Goal: Task Accomplishment & Management: Complete application form

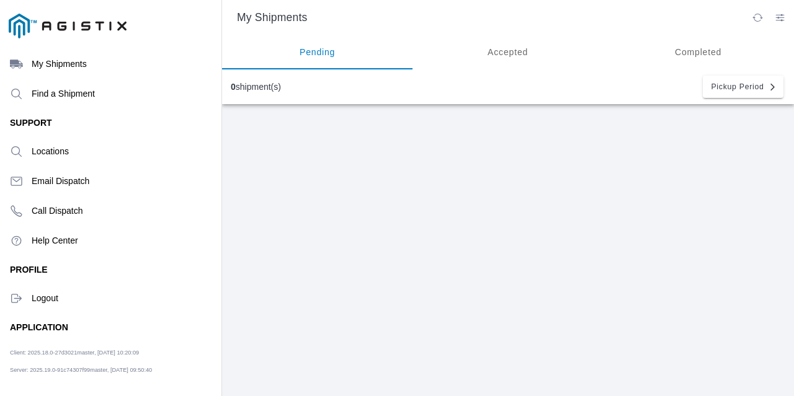
click at [73, 102] on div "Find a Shipment" at bounding box center [111, 94] width 202 height 30
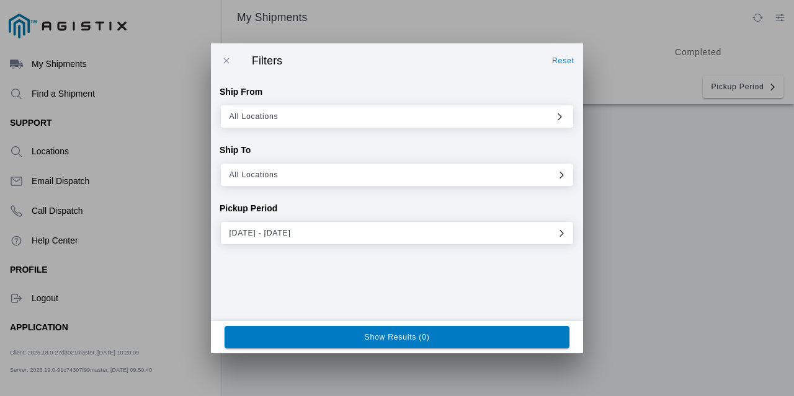
click at [360, 238] on span "09/09/2025 - 09/16/2026" at bounding box center [396, 233] width 335 height 11
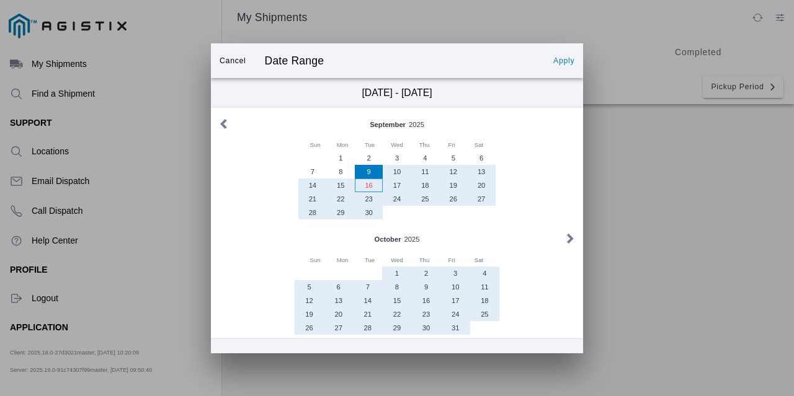
click at [360, 190] on div "16" at bounding box center [369, 186] width 28 height 14
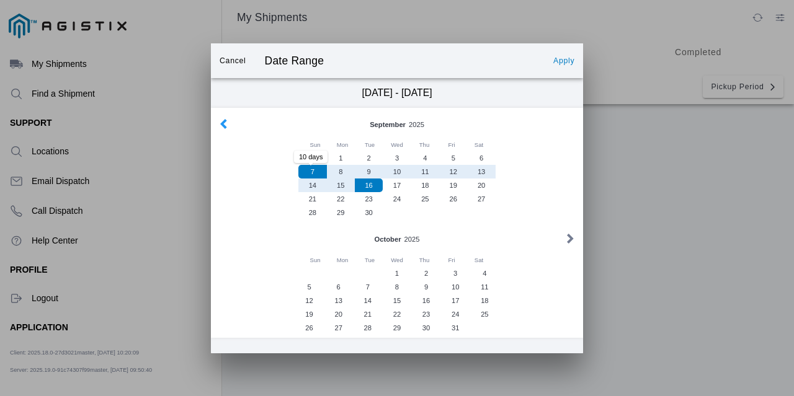
click at [219, 130] on button "button" at bounding box center [223, 124] width 13 height 15
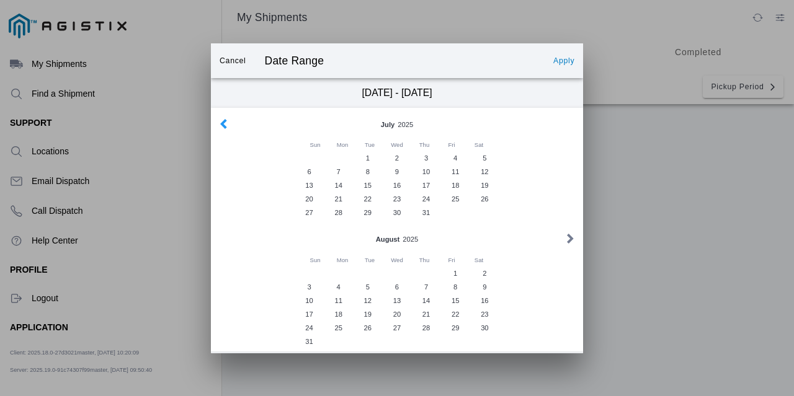
click at [220, 130] on button "button" at bounding box center [223, 124] width 13 height 15
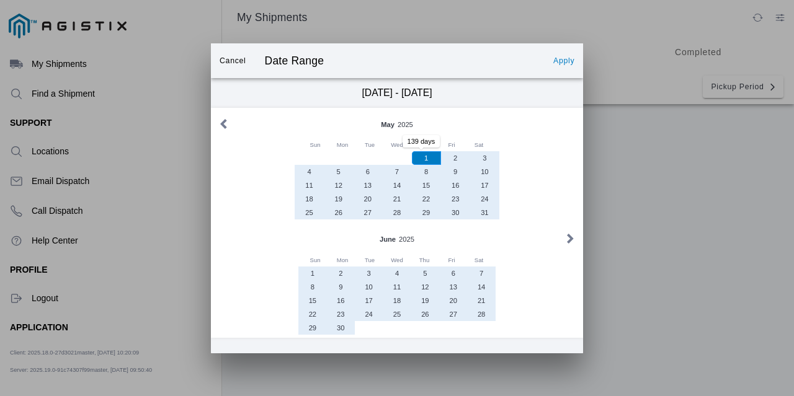
click at [427, 163] on div "1" at bounding box center [426, 158] width 29 height 14
type input "05/01/2025 - 09/16/2025"
click at [0, 0] on slot "Apply" at bounding box center [0, 0] width 0 height 0
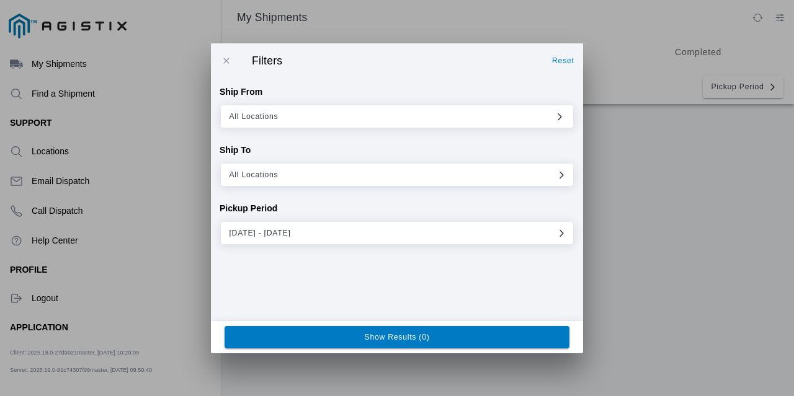
click at [458, 349] on ion-footer "Show Results (0)" at bounding box center [397, 337] width 372 height 32
click at [456, 345] on button "Show Results (0)" at bounding box center [396, 337] width 345 height 22
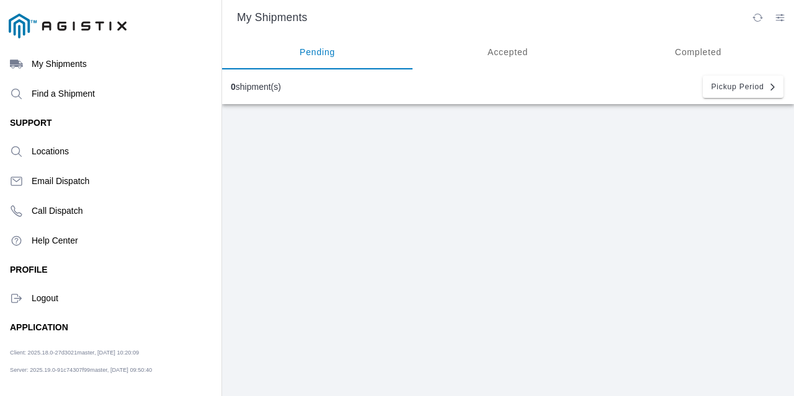
click at [56, 296] on ion-label "Logout" at bounding box center [122, 298] width 180 height 10
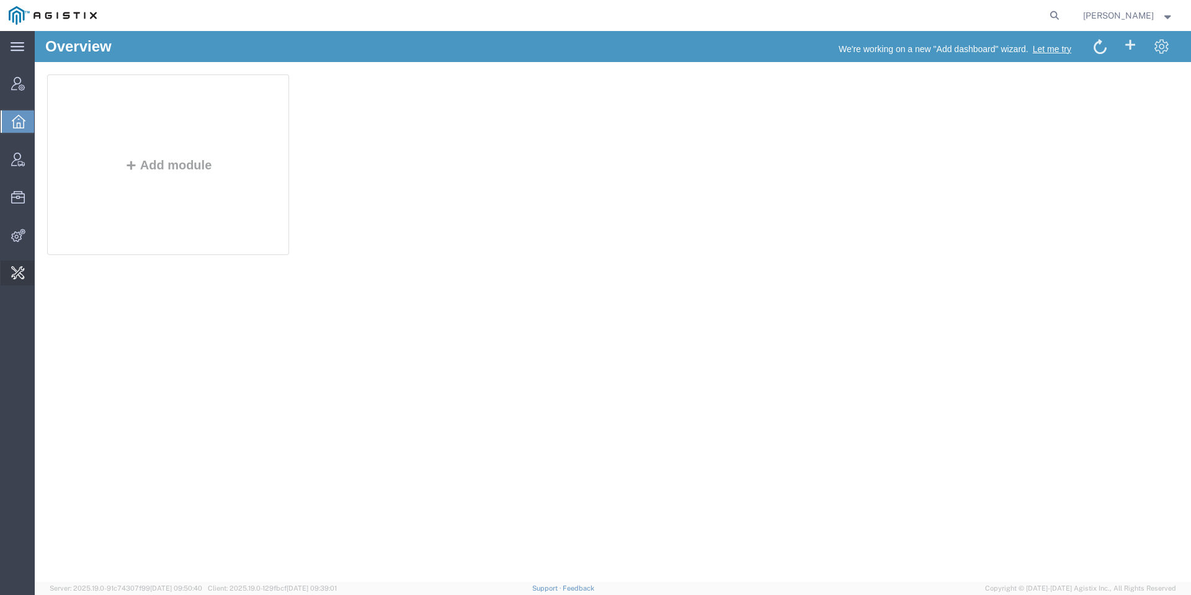
click at [0, 0] on span "Shipment Assignment" at bounding box center [0, 0] width 0 height 0
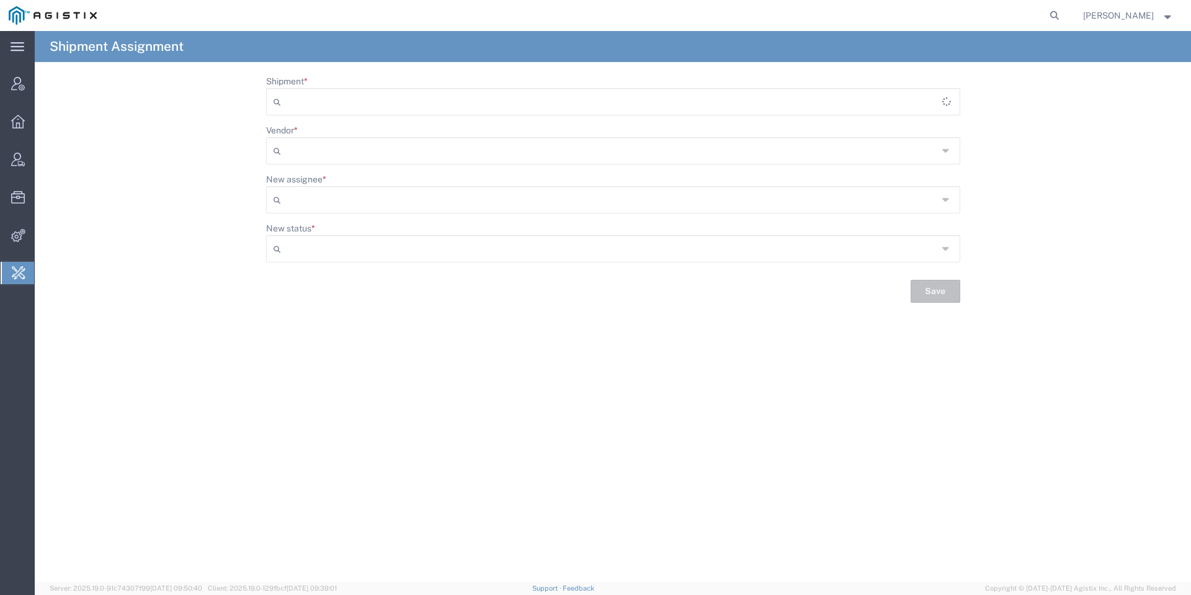
click at [498, 103] on input "Shipment *" at bounding box center [614, 102] width 656 height 20
paste input "56780364"
type input "56780364"
click at [362, 123] on span "56780364" at bounding box center [612, 128] width 691 height 19
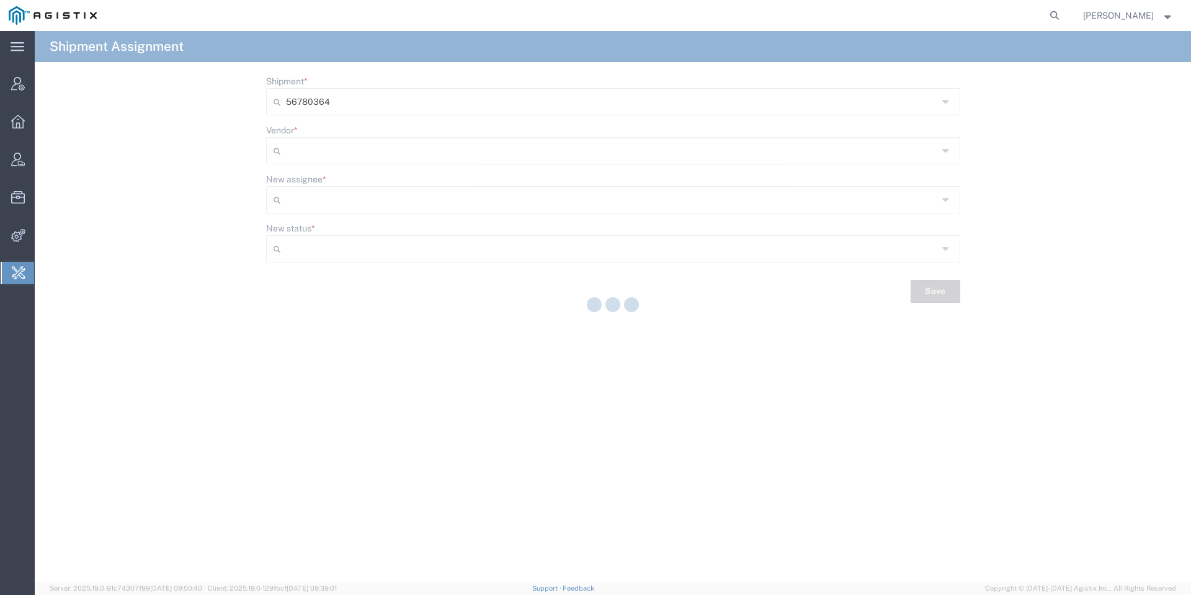
type input "Assigned"
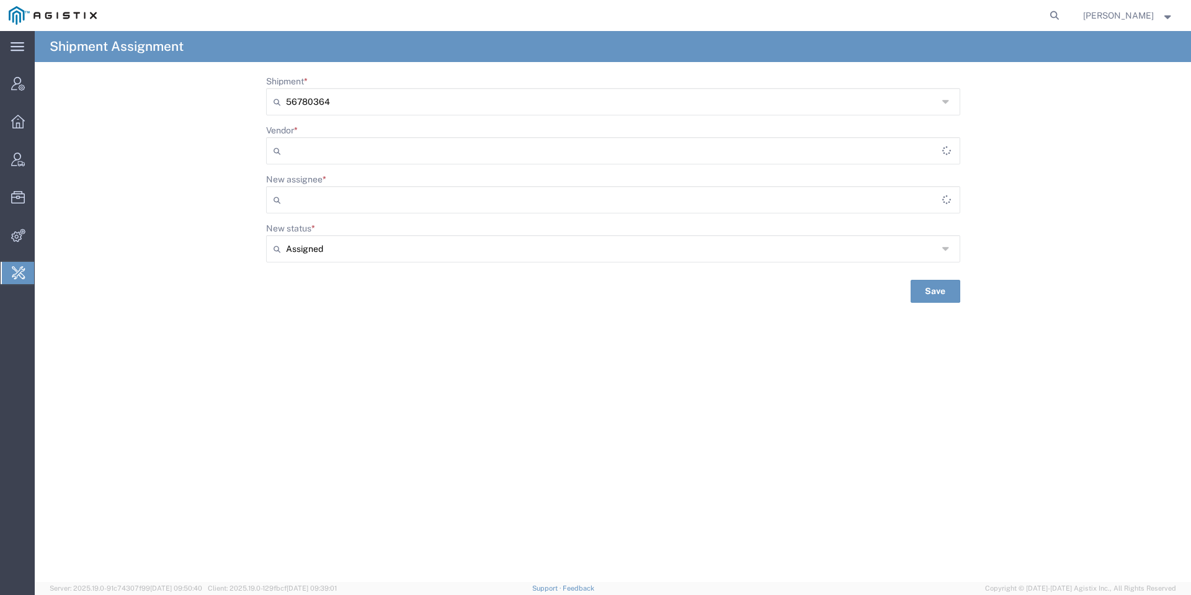
type input "Bray Trucking"
click at [413, 155] on input "Vendor *" at bounding box center [612, 151] width 652 height 20
type input "j"
click at [412, 171] on span "Josan Highways" at bounding box center [612, 177] width 691 height 19
type input "Josan Highways"
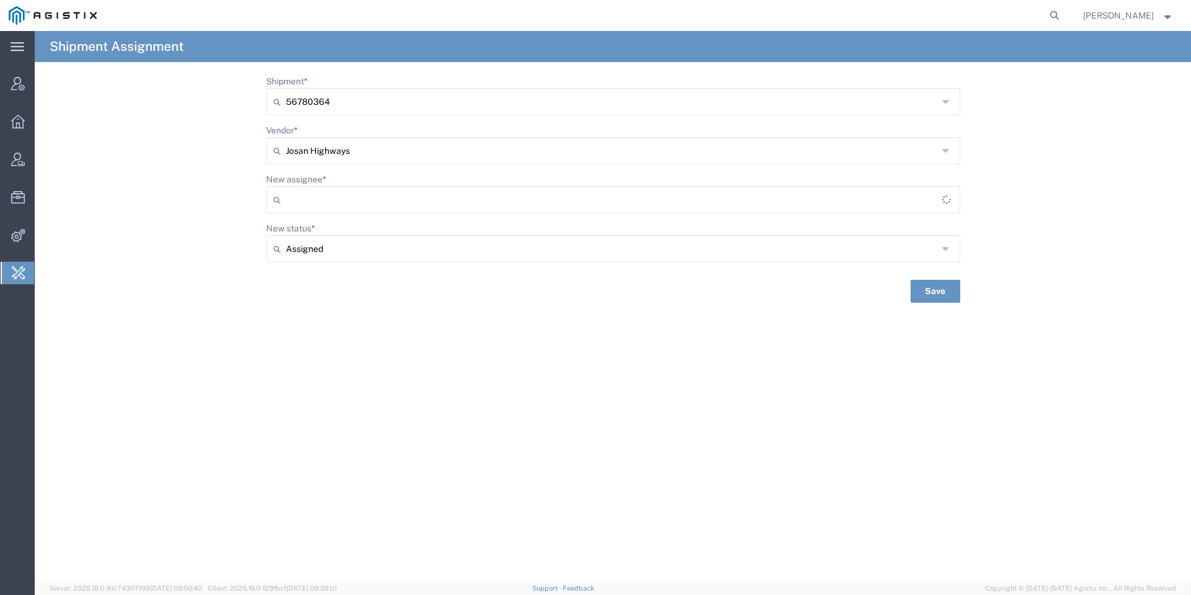
type input "[PERSON_NAME]"
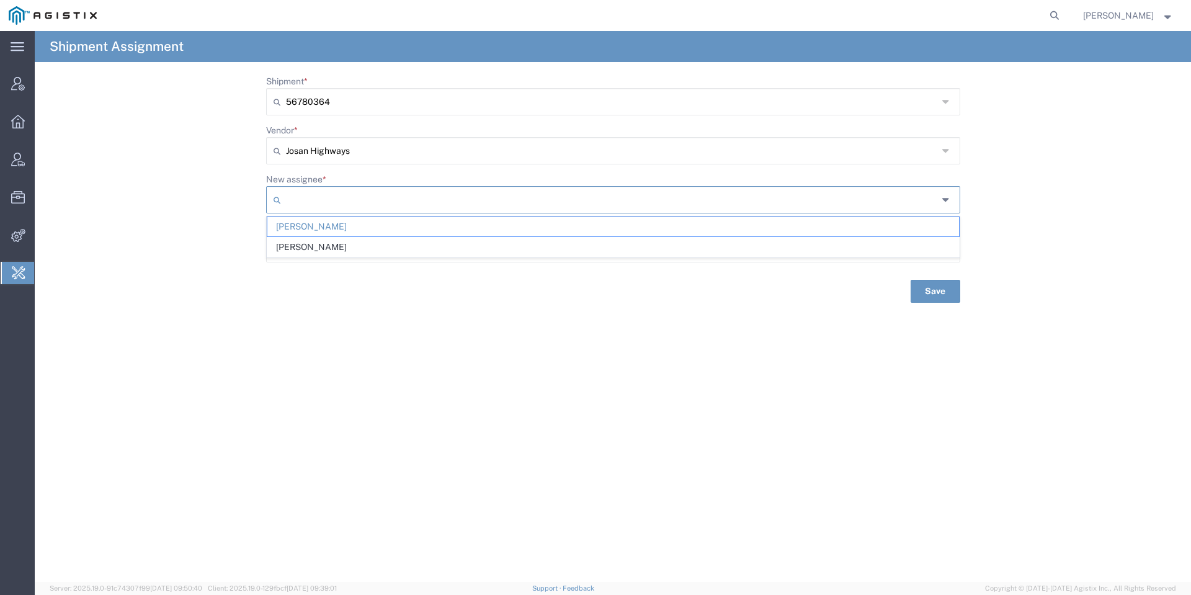
click at [432, 195] on input "New assignee *" at bounding box center [612, 200] width 652 height 20
click at [442, 339] on div "Shipment Assignment Shipment * 56780364 56780364 Vendor * Josan Highways Josan …" at bounding box center [613, 306] width 1156 height 551
type input "[PERSON_NAME]"
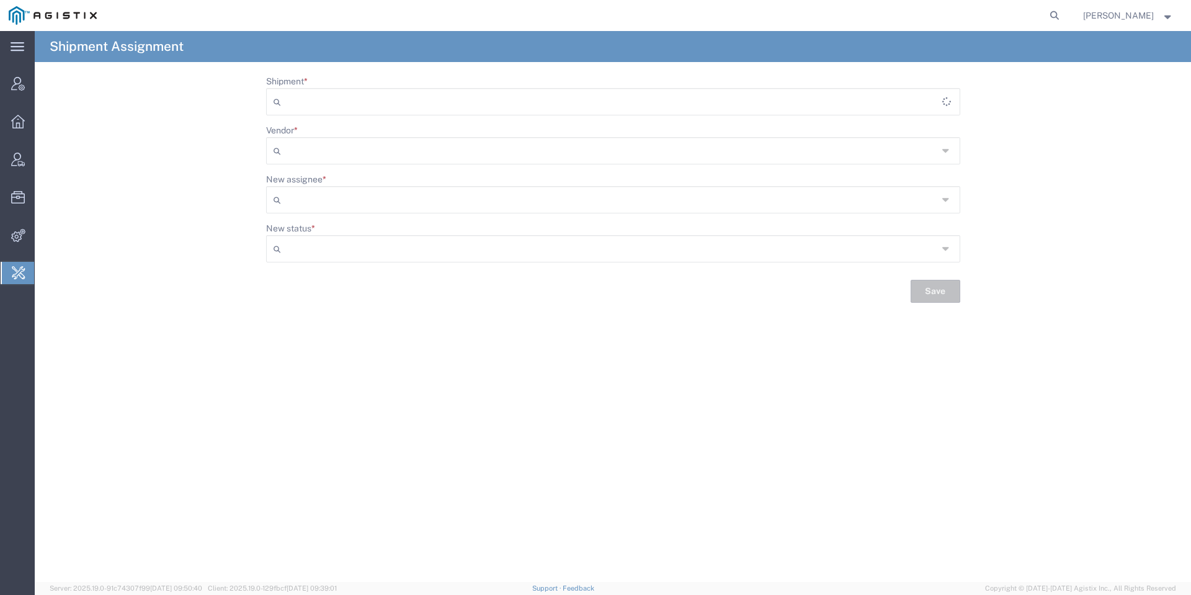
click at [437, 104] on input "Shipment *" at bounding box center [614, 102] width 656 height 20
paste input "56780364"
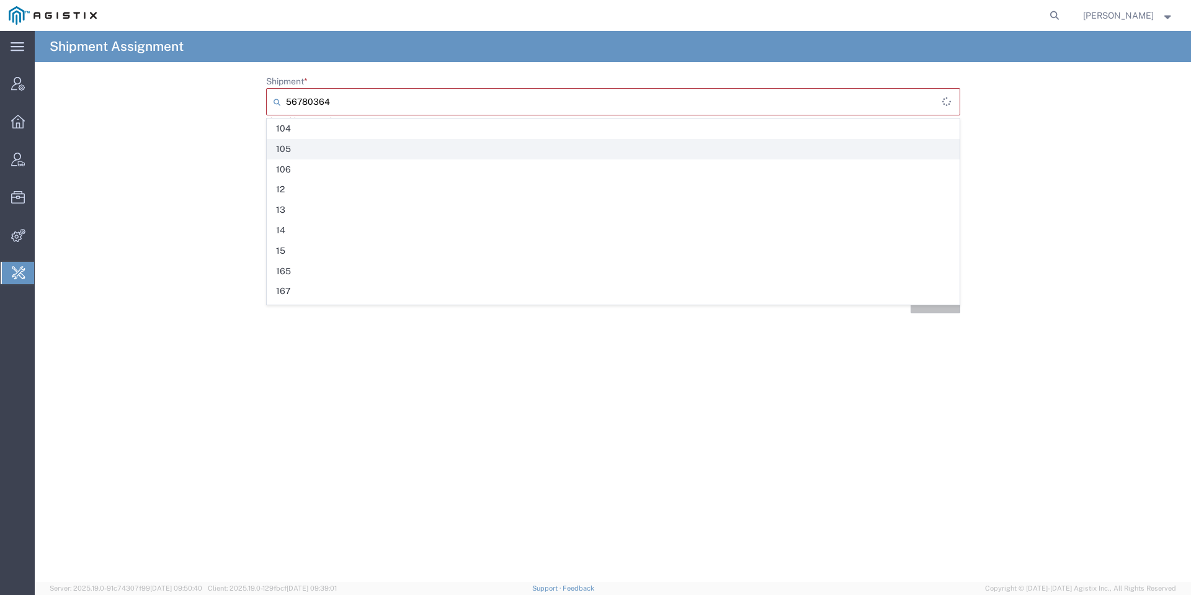
type input "56780364"
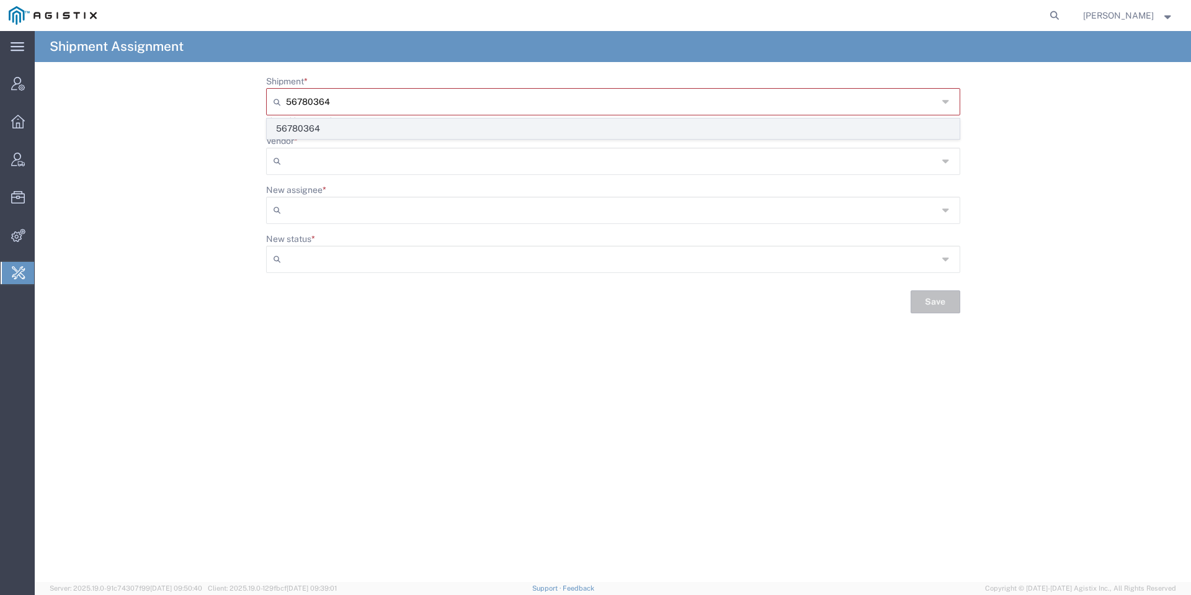
click at [395, 120] on span "56780364" at bounding box center [612, 128] width 691 height 19
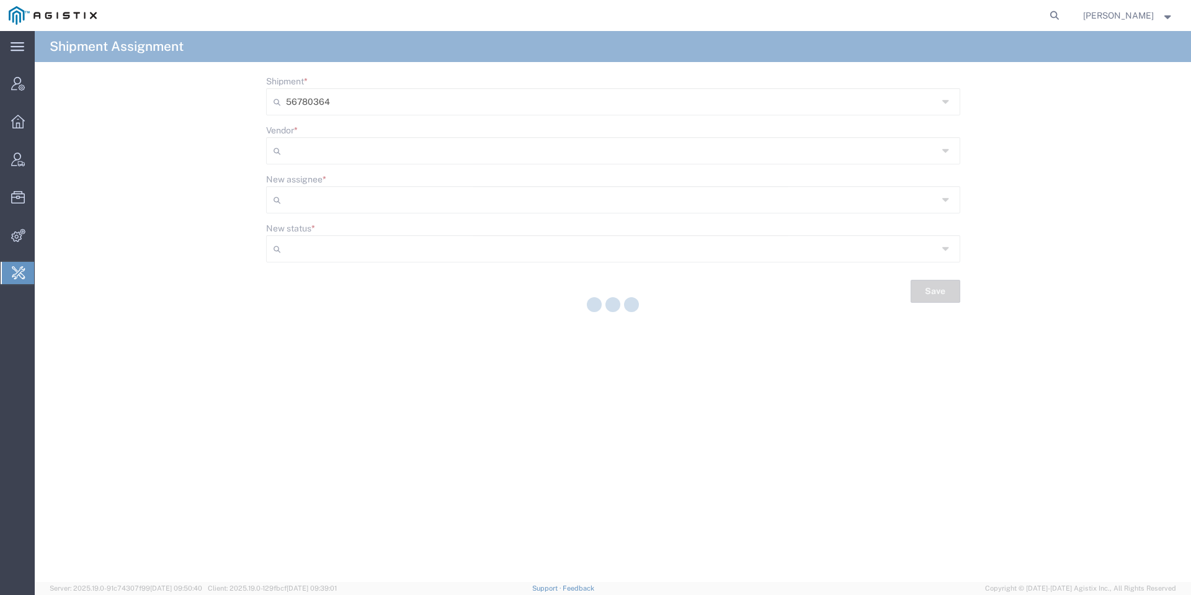
type input "Assigned"
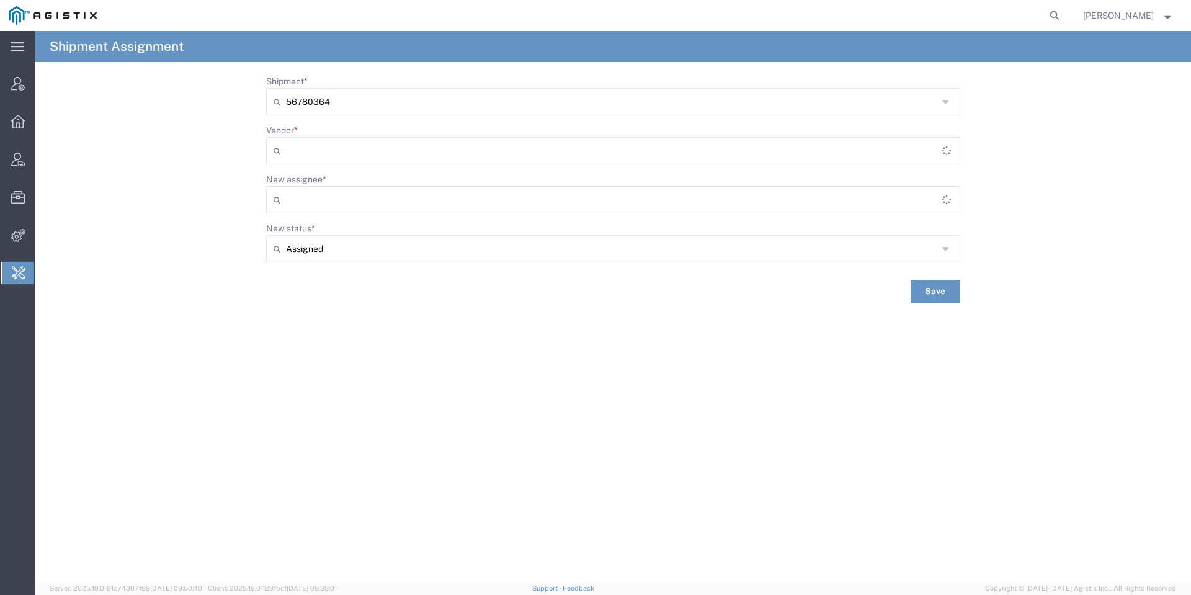
type input "[PERSON_NAME] Trucking"
click at [383, 159] on input "Vendor *" at bounding box center [614, 151] width 656 height 20
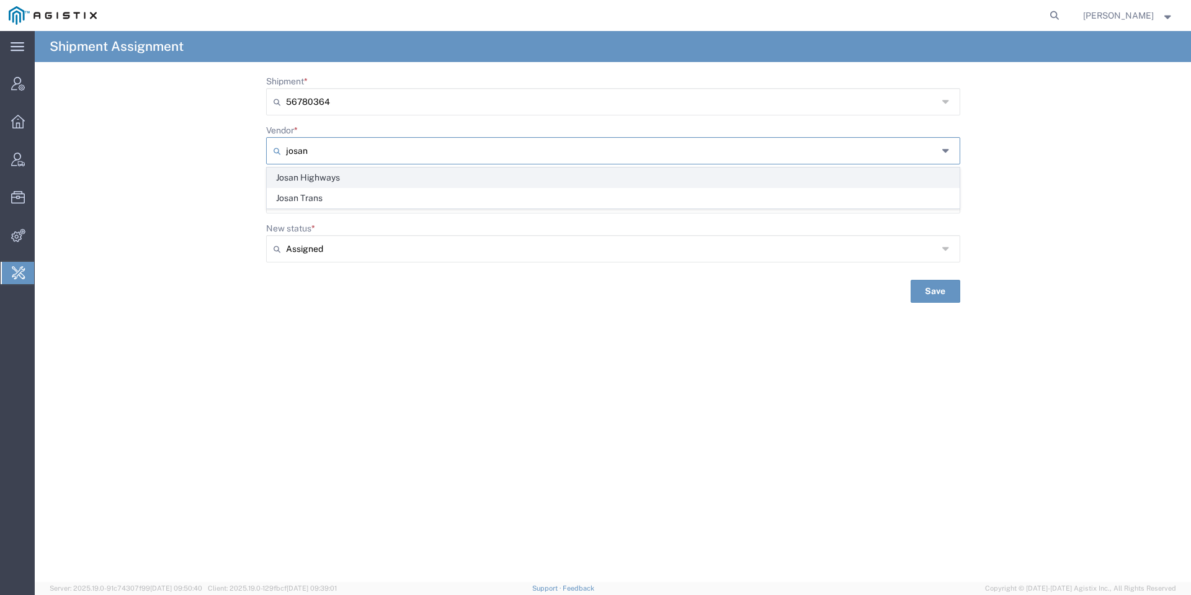
click at [395, 177] on span "Josan Highways" at bounding box center [612, 177] width 691 height 19
type input "Josan Highways"
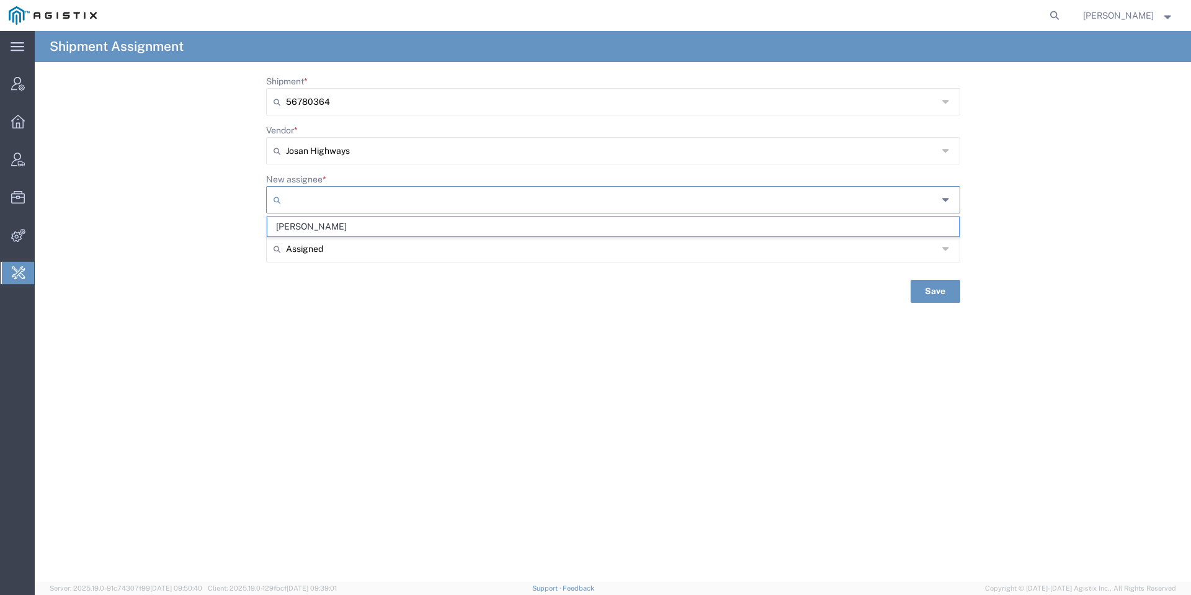
click at [314, 198] on input "New assignee *" at bounding box center [612, 200] width 652 height 20
click at [333, 220] on span "[PERSON_NAME]" at bounding box center [612, 226] width 691 height 19
type input "[PERSON_NAME]"
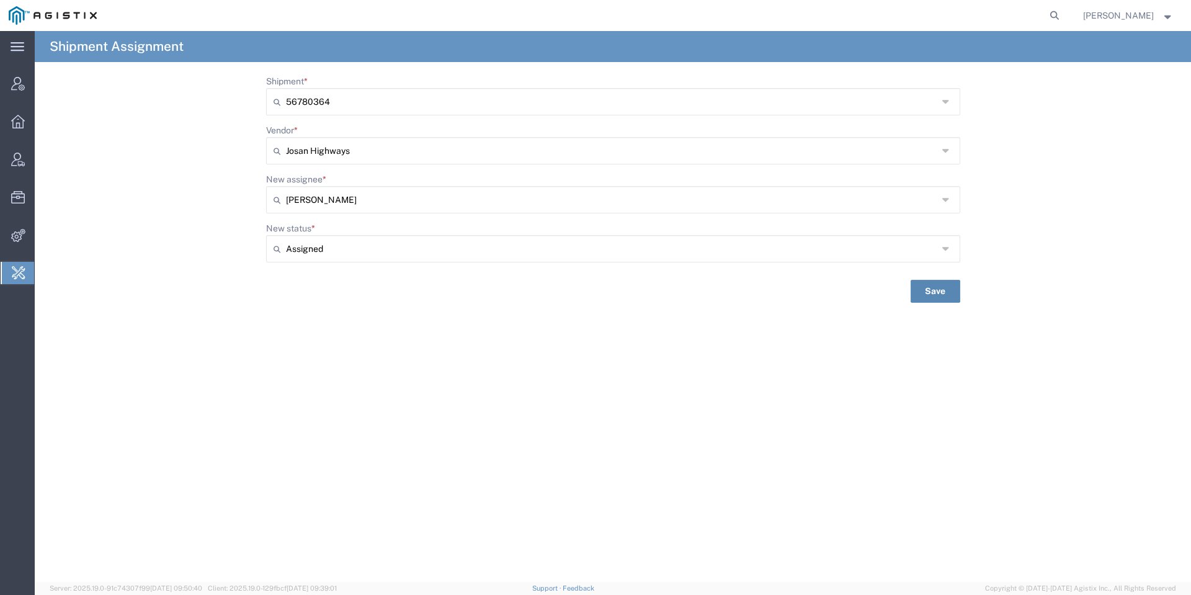
click at [947, 301] on button "Save" at bounding box center [935, 291] width 50 height 23
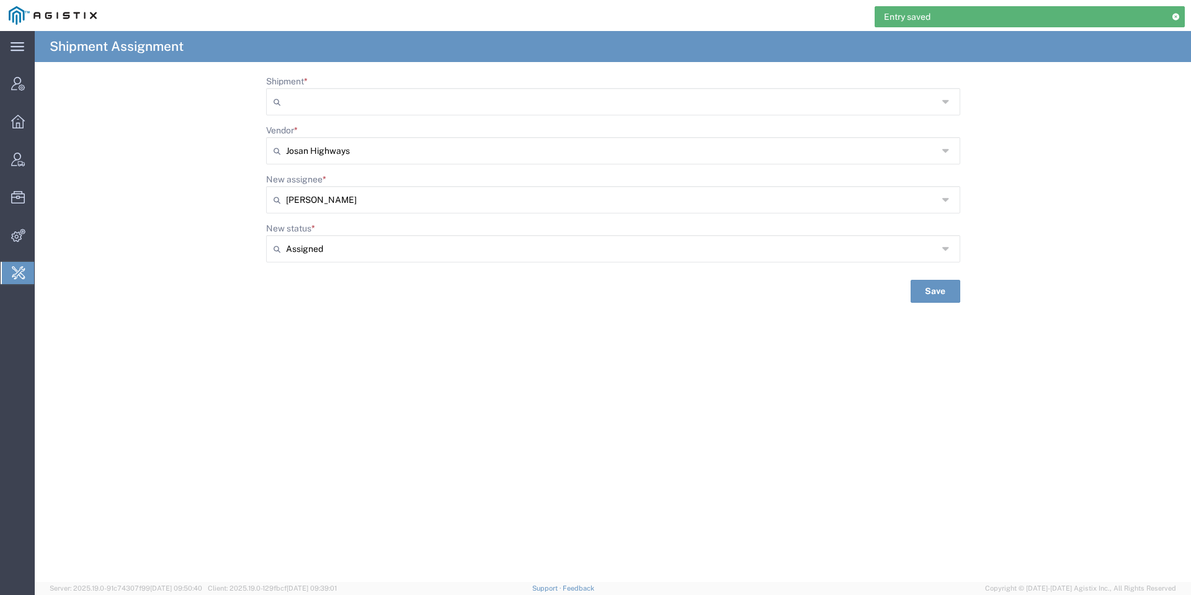
click at [352, 101] on input "Shipment *" at bounding box center [612, 102] width 652 height 20
paste input "56823332"
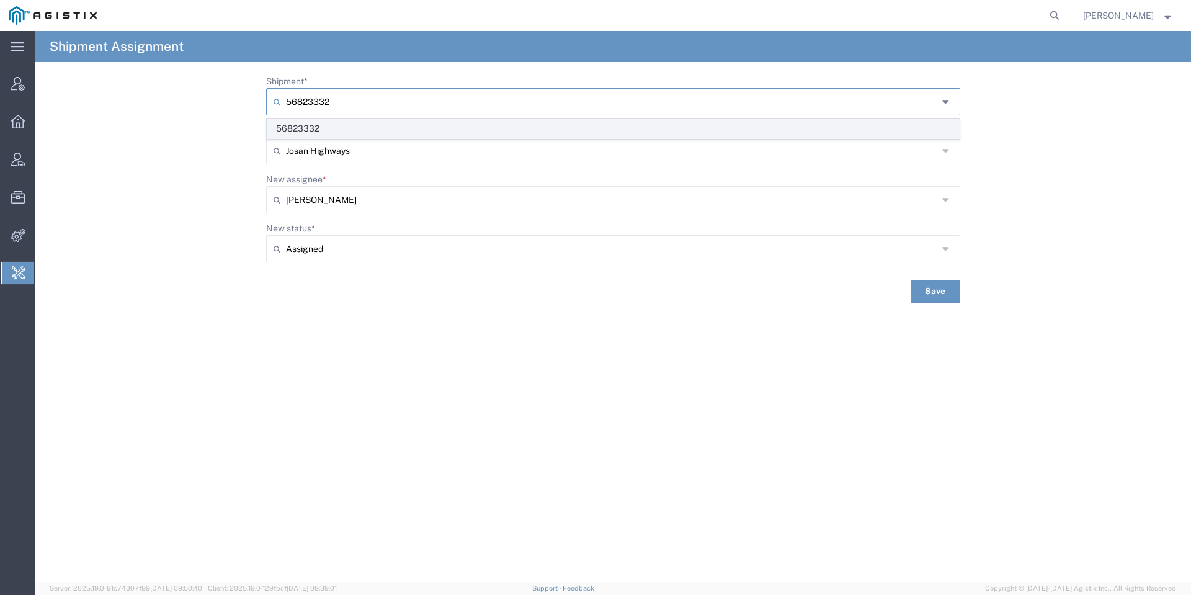
type input "56823332"
click at [353, 126] on span "56823332" at bounding box center [612, 128] width 691 height 19
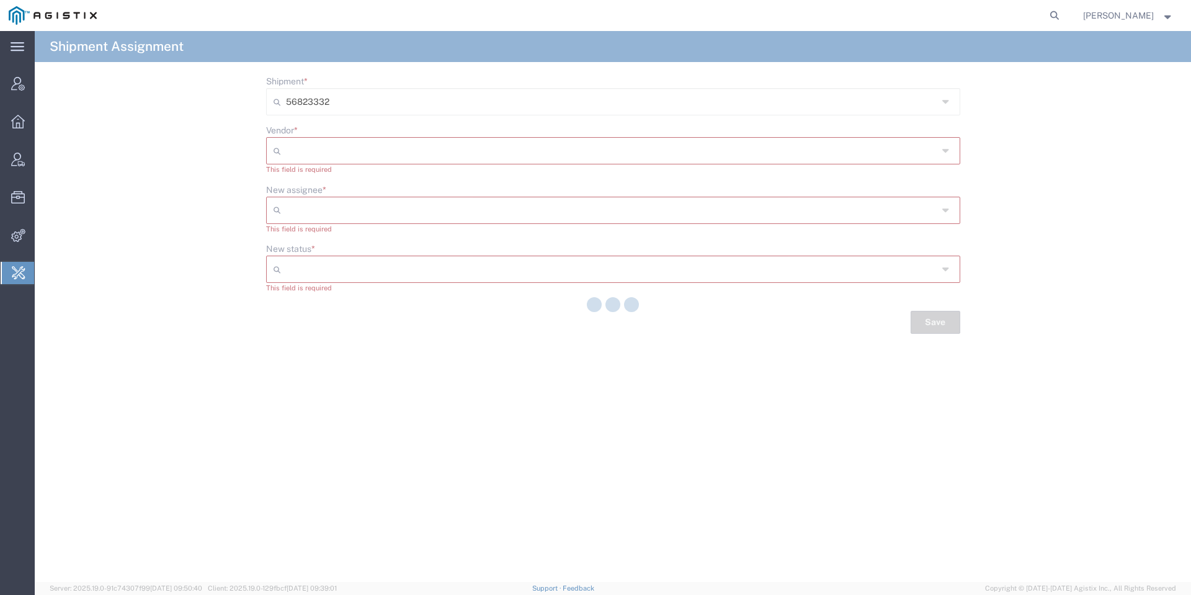
type input "Assigned"
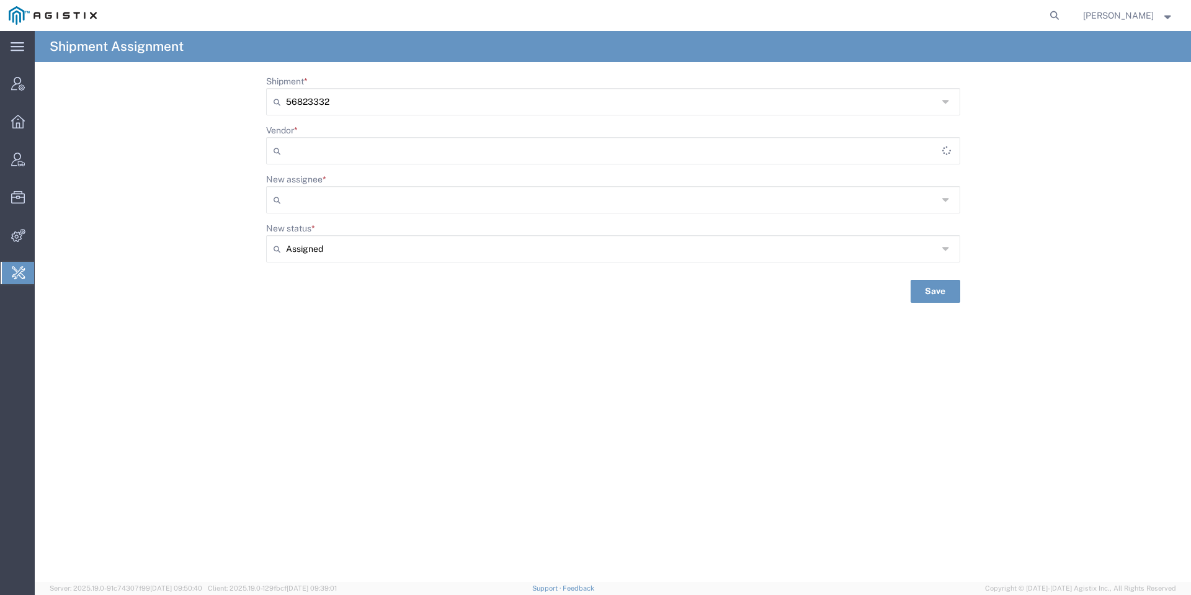
type input "[PERSON_NAME] Trucking"
click at [362, 139] on div "[PERSON_NAME] Trucking" at bounding box center [613, 150] width 694 height 27
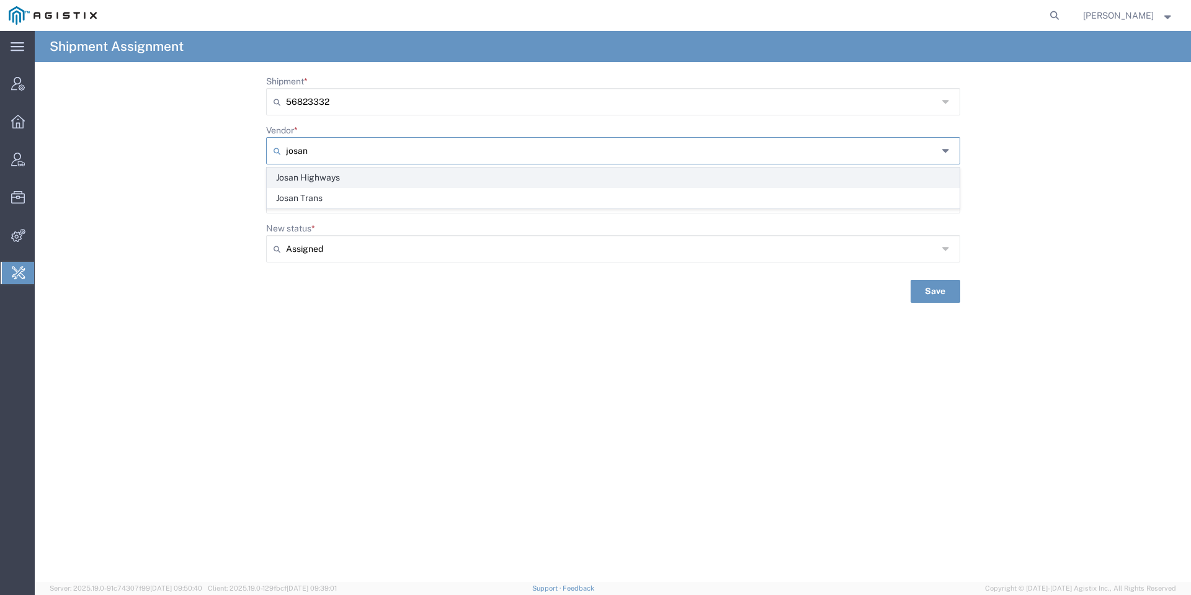
click at [424, 167] on li "Josan Highways" at bounding box center [613, 177] width 693 height 20
type input "Josan Highways"
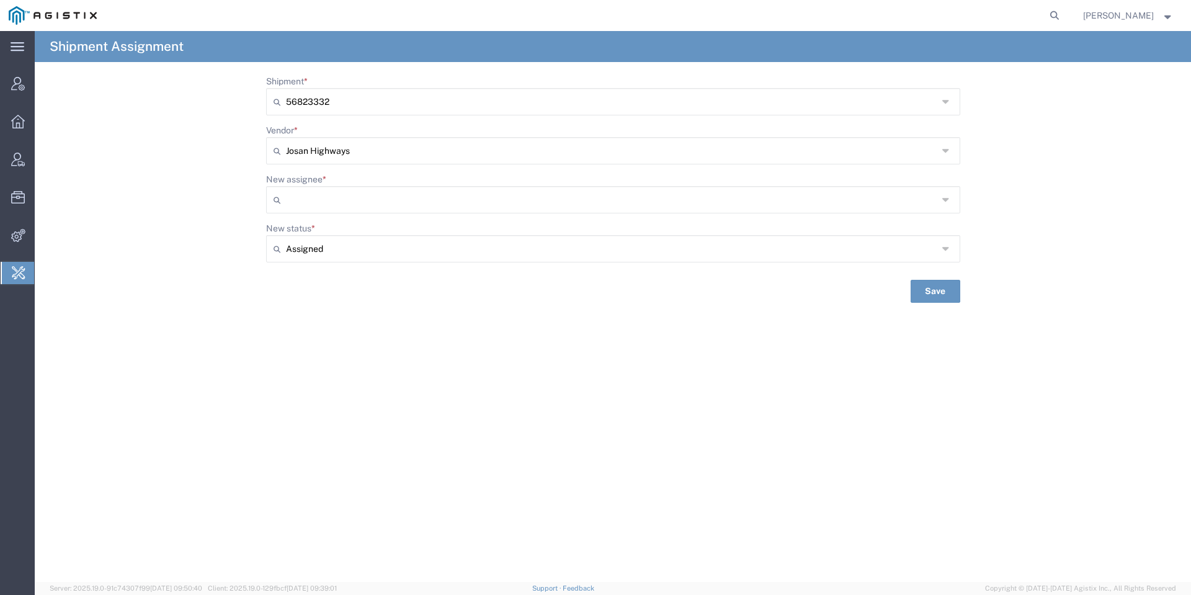
click at [396, 197] on input "New assignee *" at bounding box center [612, 200] width 652 height 20
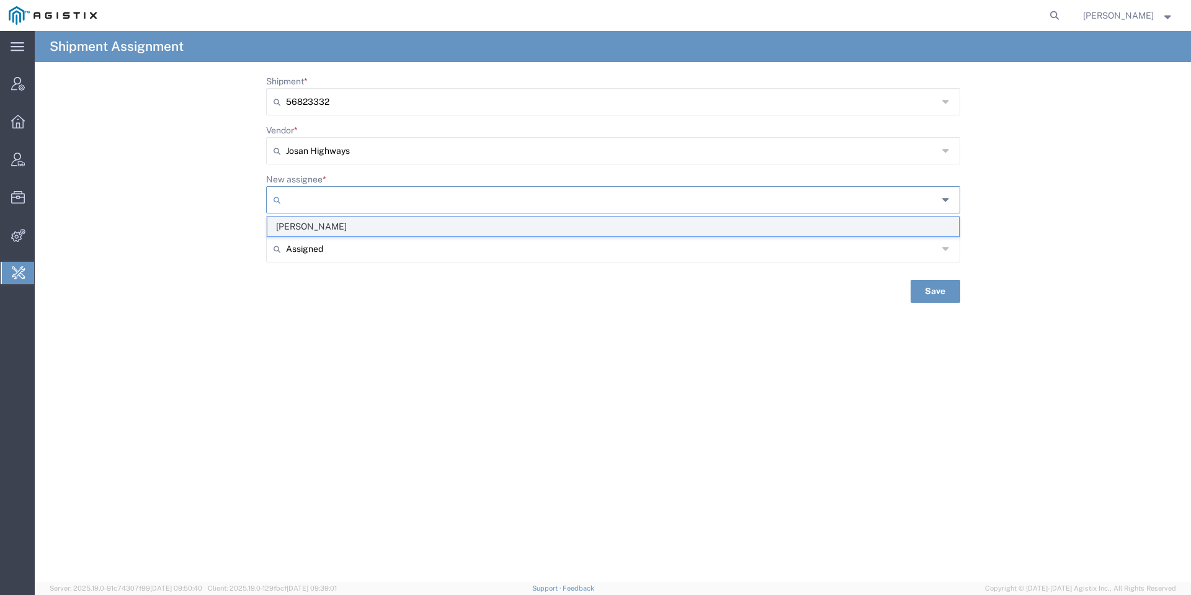
click at [396, 231] on span "[PERSON_NAME]" at bounding box center [612, 226] width 691 height 19
type input "[PERSON_NAME]"
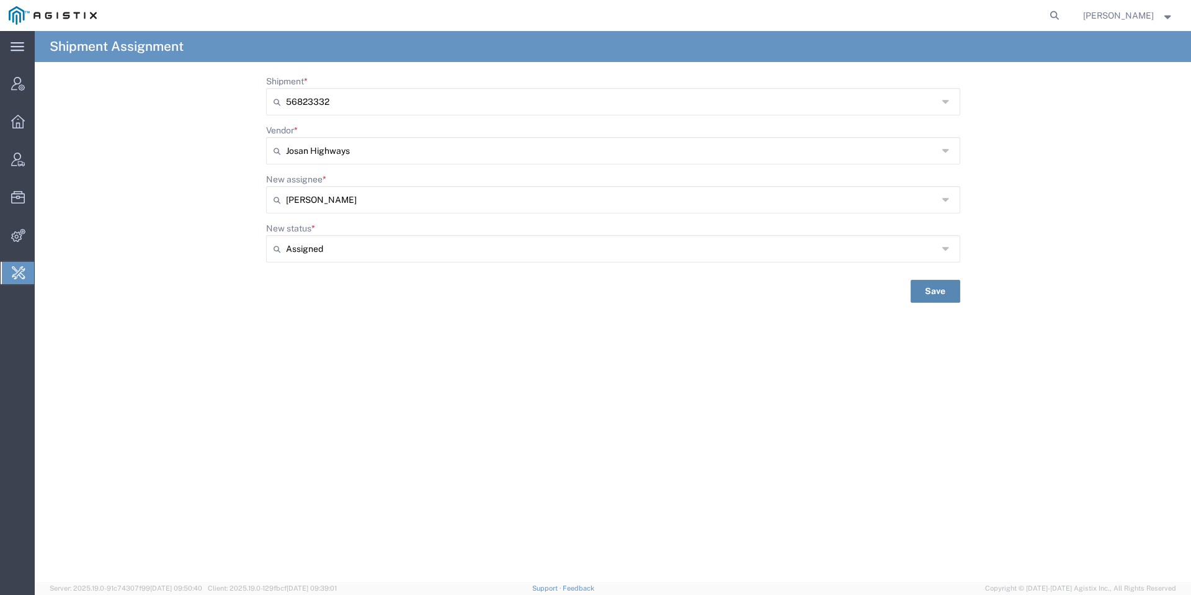
click at [928, 291] on button "Save" at bounding box center [935, 291] width 50 height 23
